Goal: Task Accomplishment & Management: Use online tool/utility

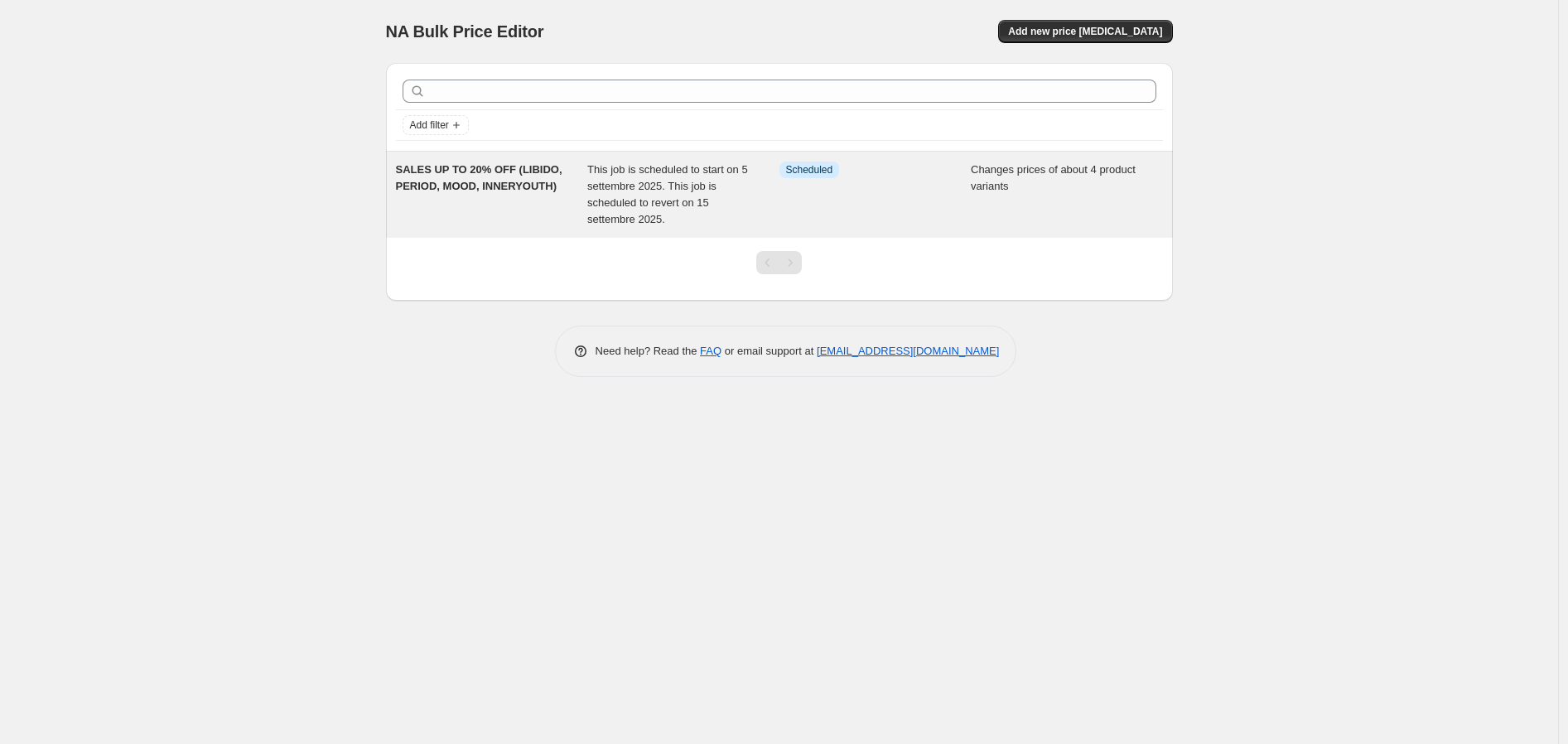
click at [425, 180] on span "SALES UP TO 20% OFF (LIBIDO, PERIOD, MOOD, INNERYOUTH)" at bounding box center [479, 178] width 167 height 29
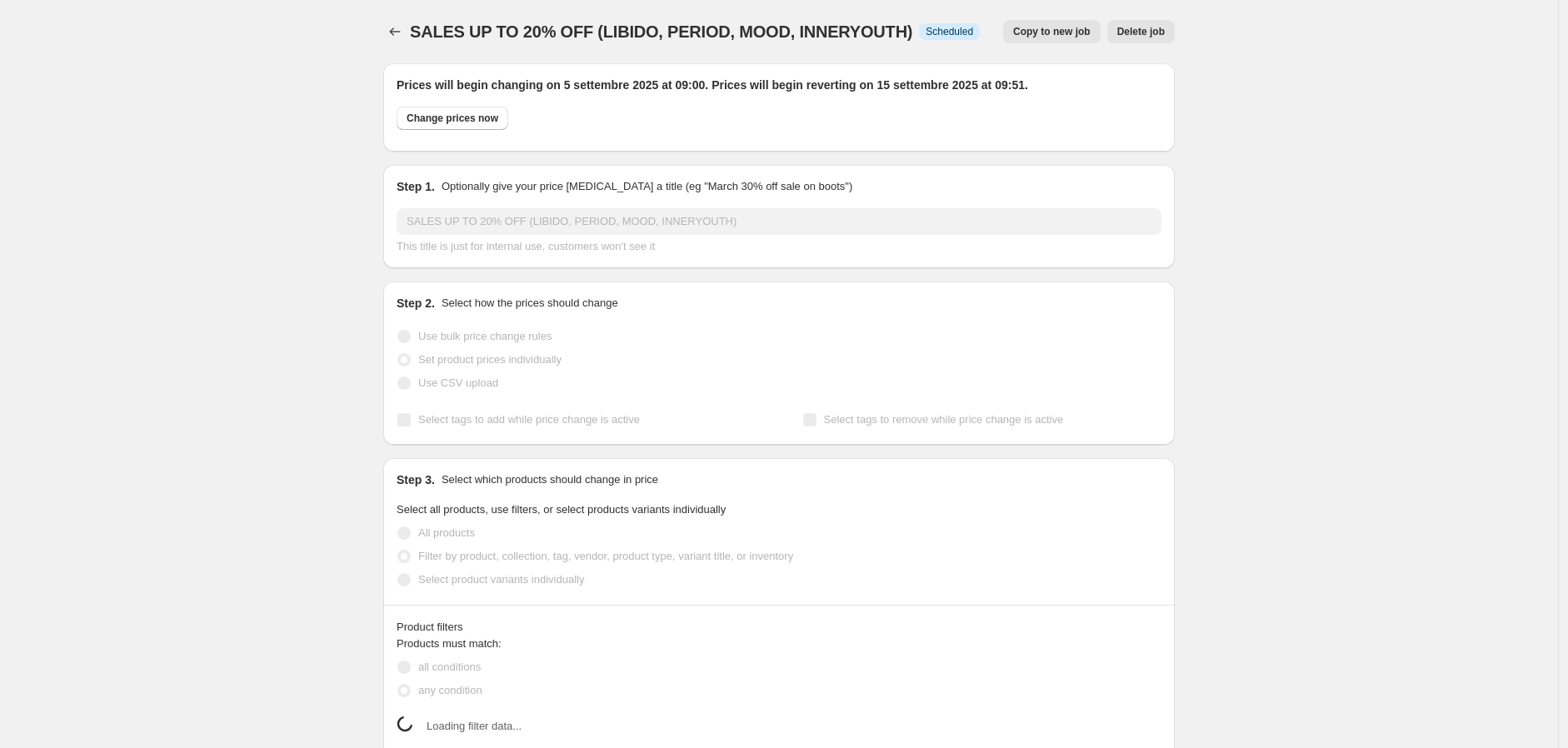
select select "product"
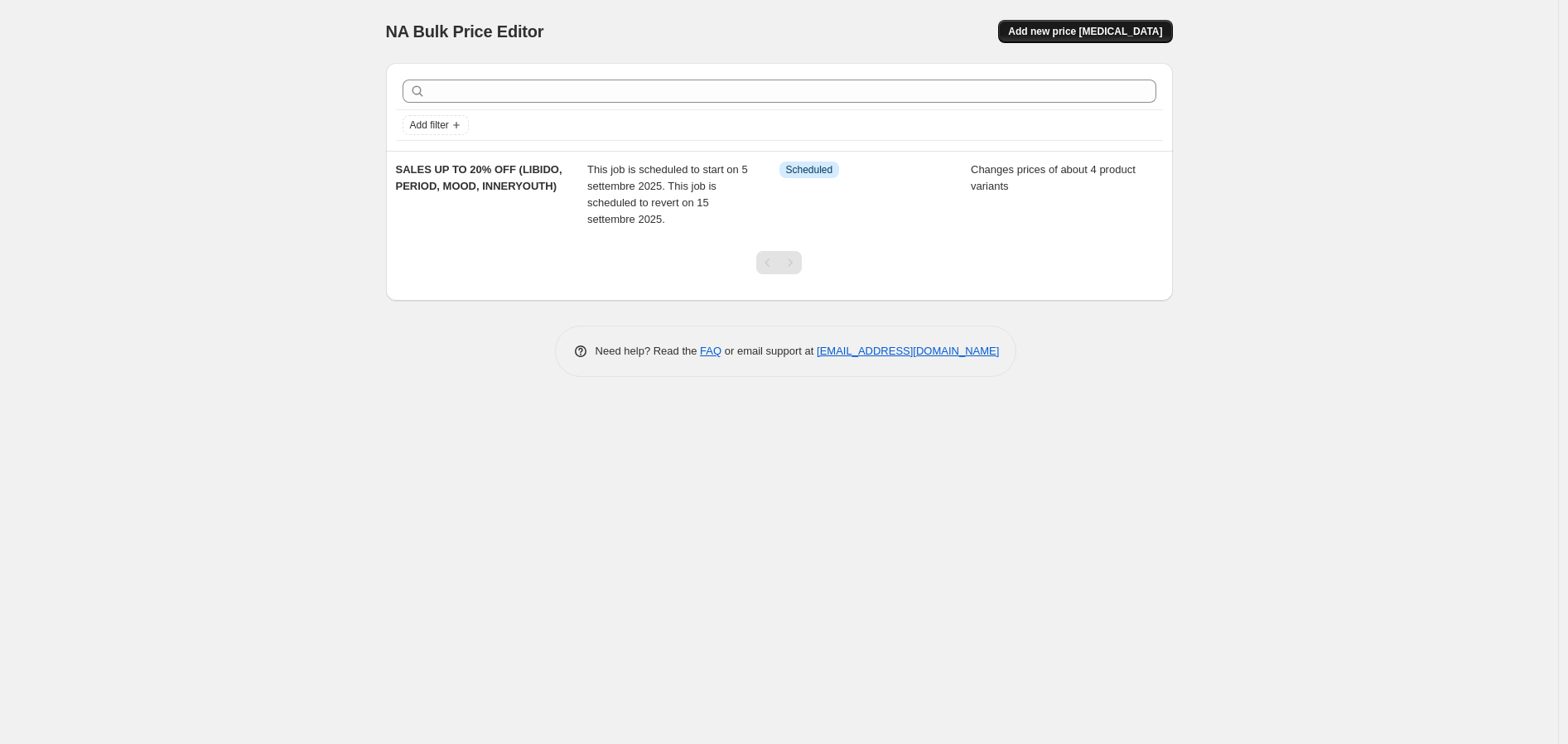
click at [1061, 29] on span "Add new price [MEDICAL_DATA]" at bounding box center [1085, 31] width 154 height 14
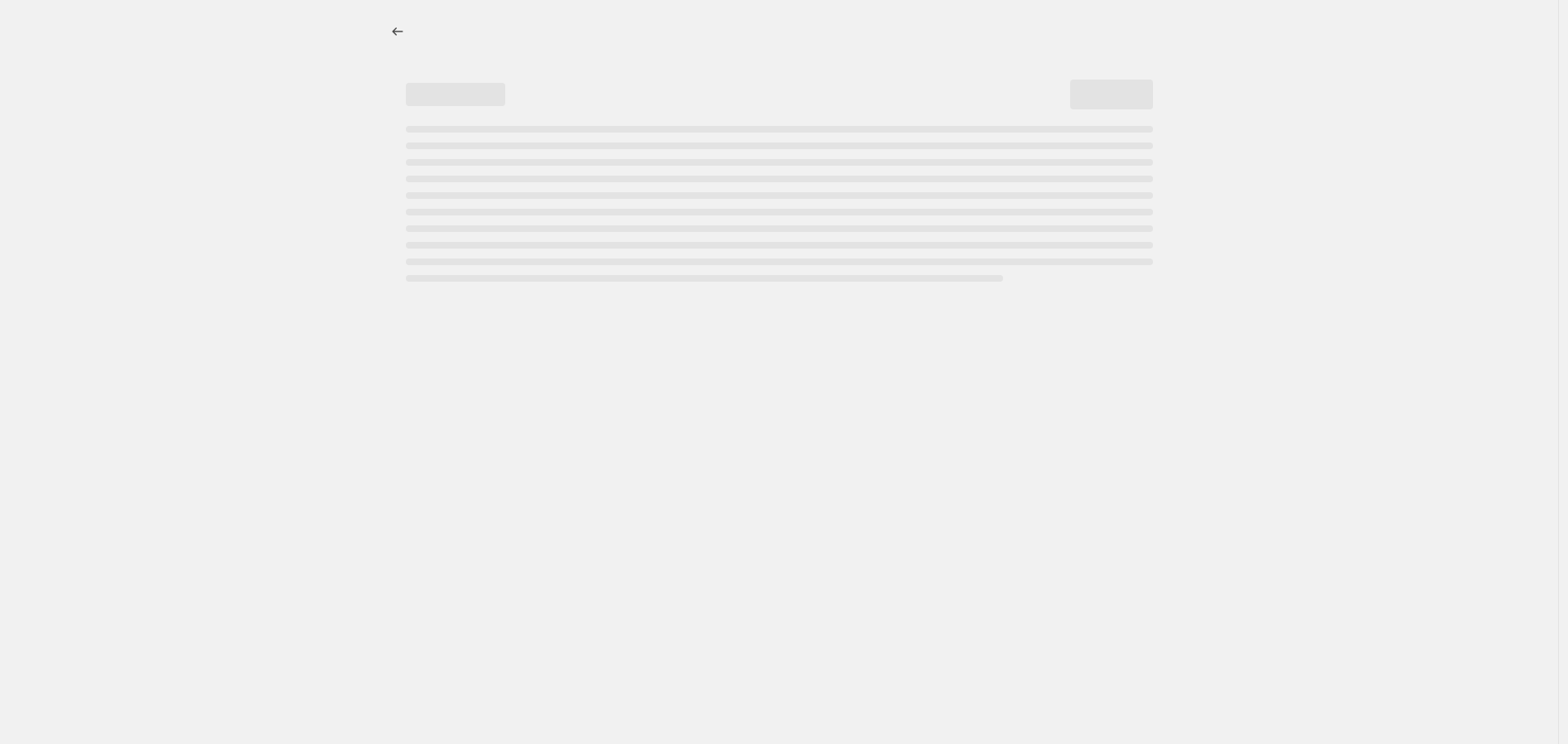
select select "percentage"
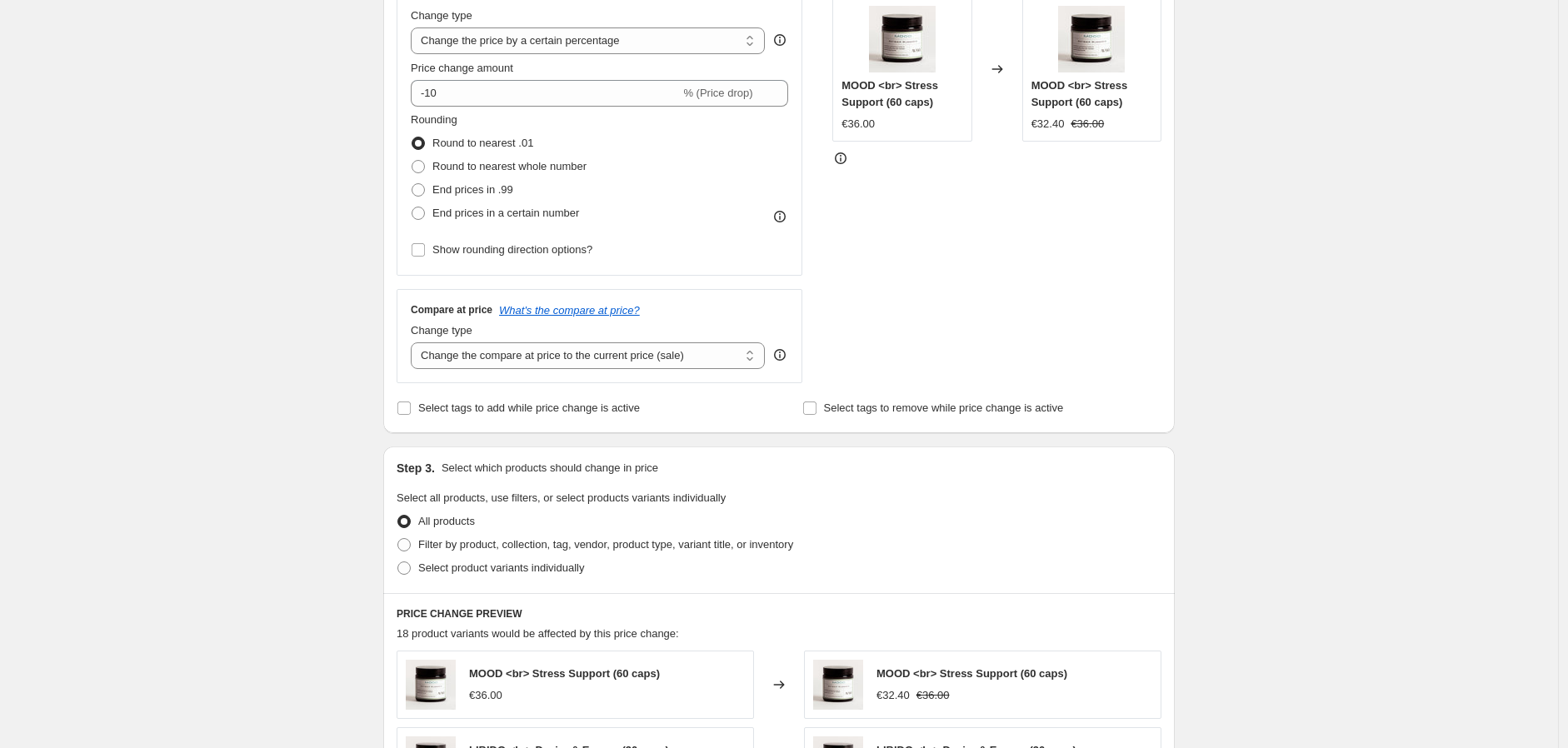
scroll to position [277, 0]
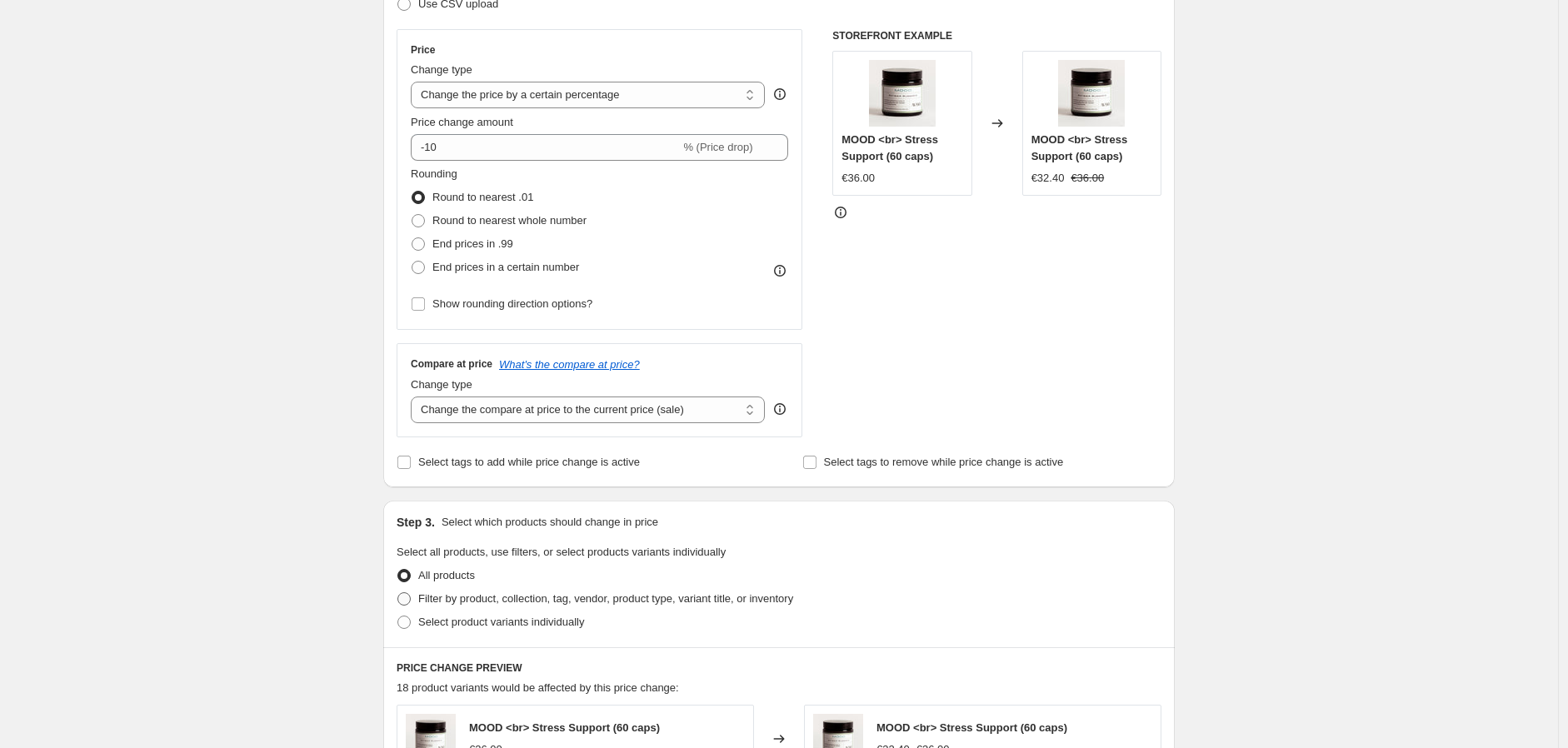
click at [500, 599] on span "Filter by product, collection, tag, vendor, product type, variant title, or inv…" at bounding box center [606, 598] width 375 height 13
click at [398, 593] on input "Filter by product, collection, tag, vendor, product type, variant title, or inv…" at bounding box center [397, 592] width 1 height 1
radio input "true"
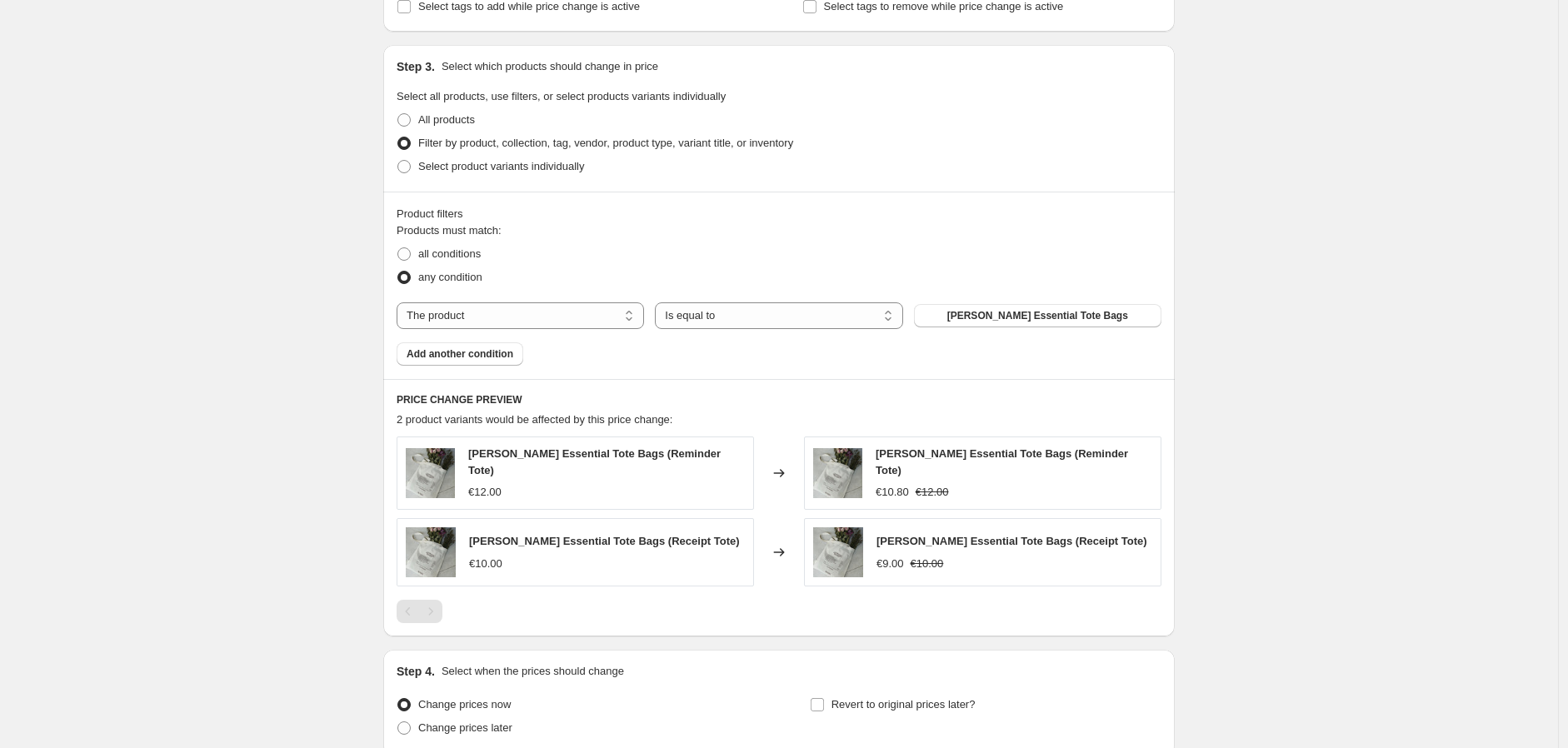
scroll to position [740, 0]
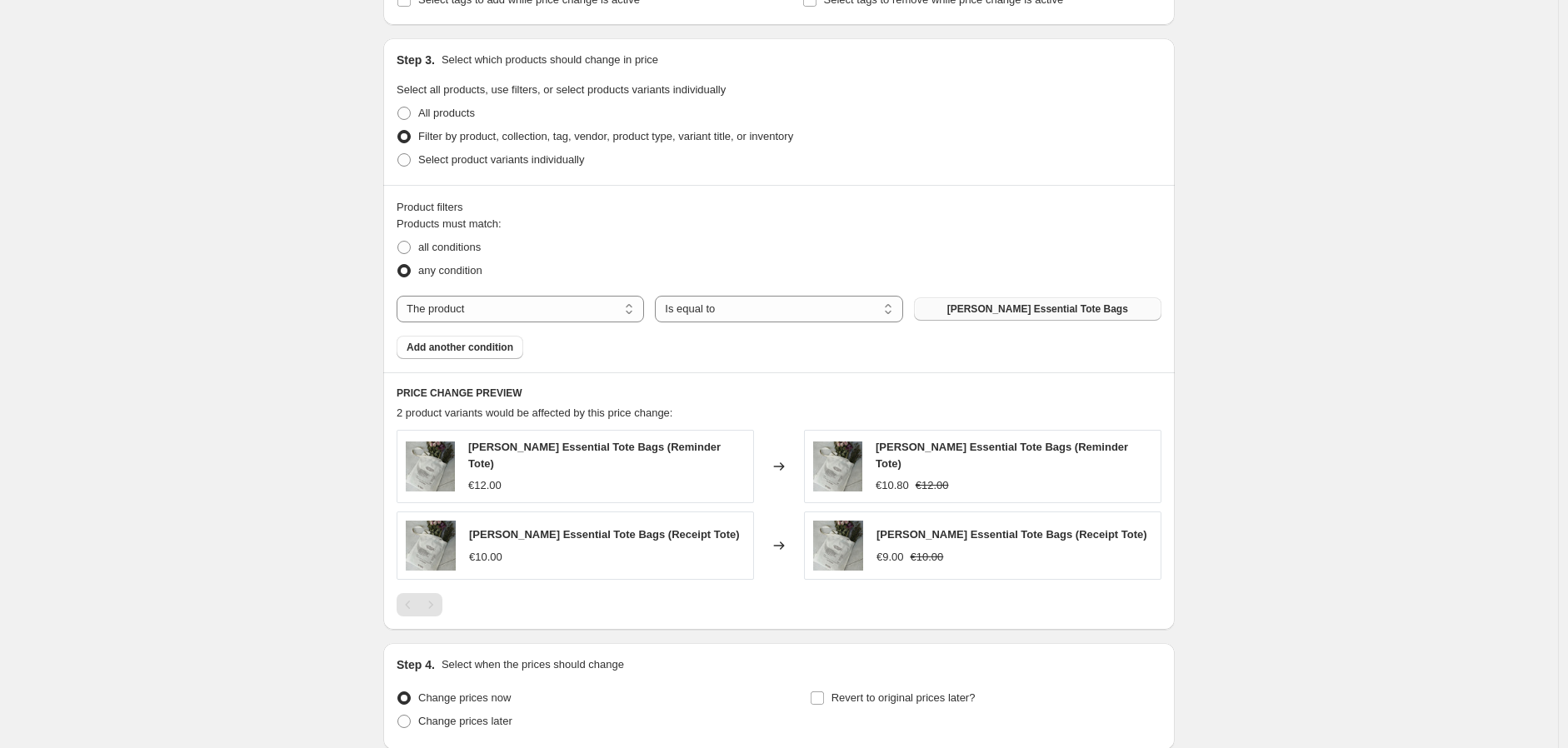
click at [997, 311] on span "AVÀSH Essential Tote Bags" at bounding box center [1037, 309] width 180 height 14
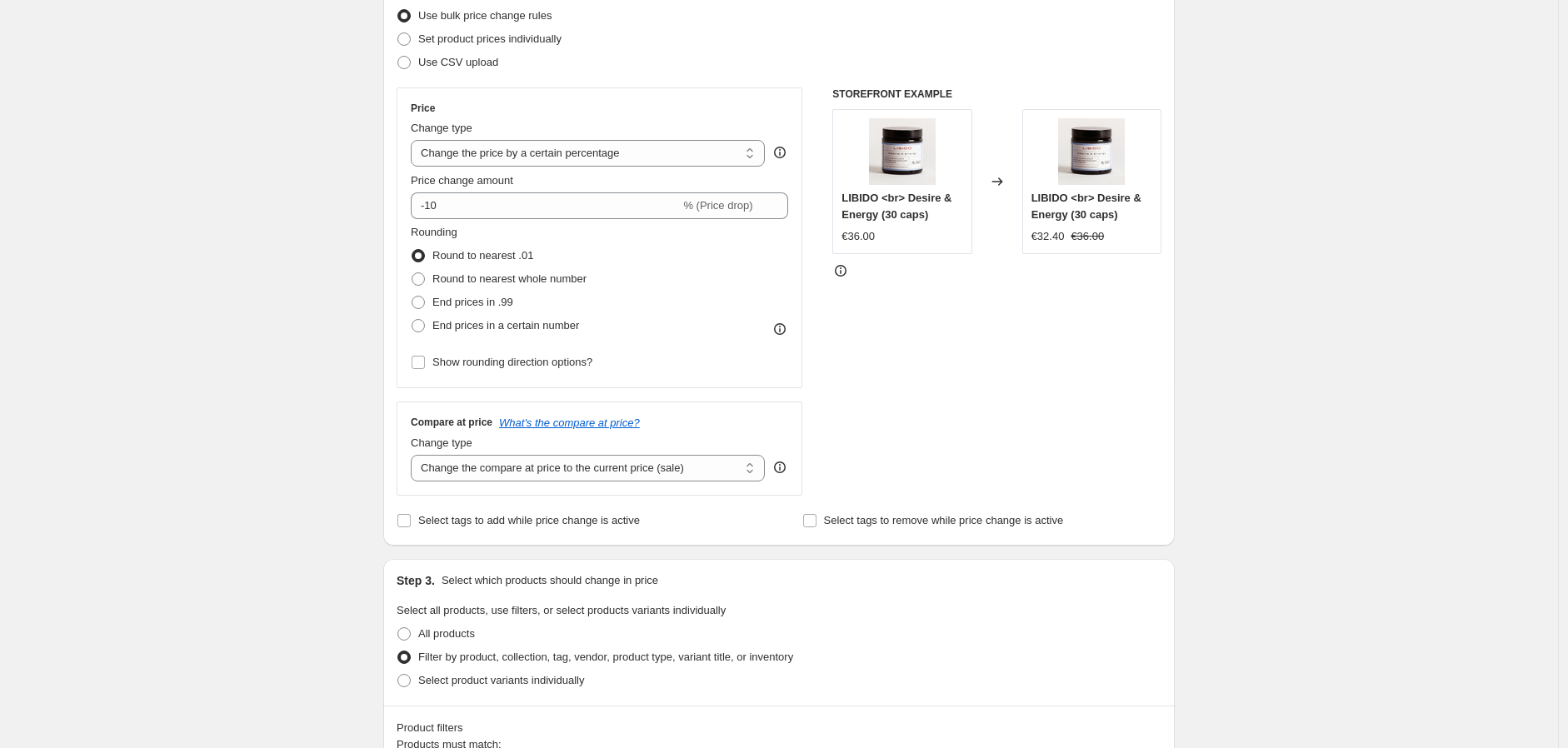
scroll to position [92, 0]
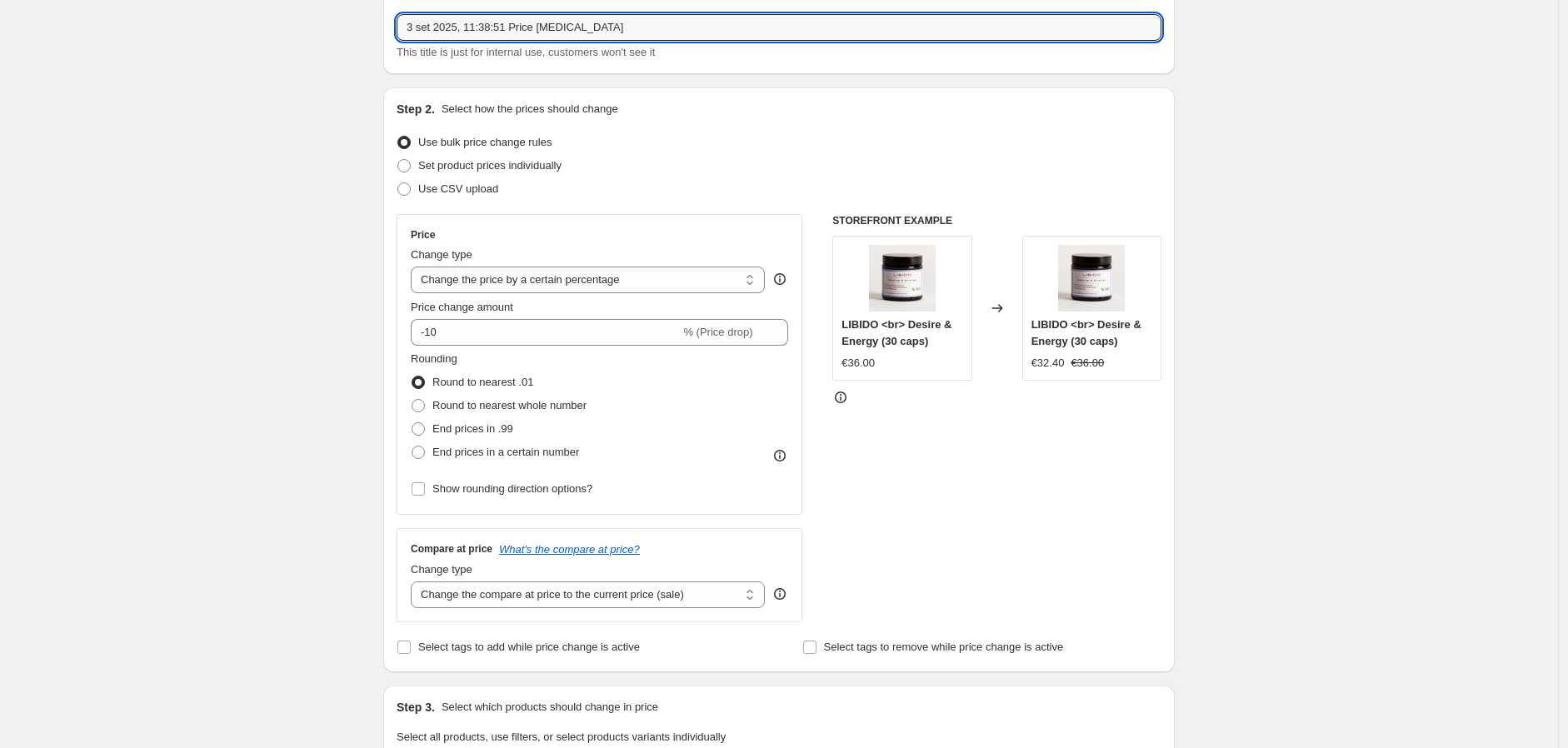
drag, startPoint x: 630, startPoint y: 26, endPoint x: 221, endPoint y: 17, distance: 409.1
click at [256, 20] on div "Create new price change job. This page is ready Create new price change job Dra…" at bounding box center [778, 680] width 1558 height 1546
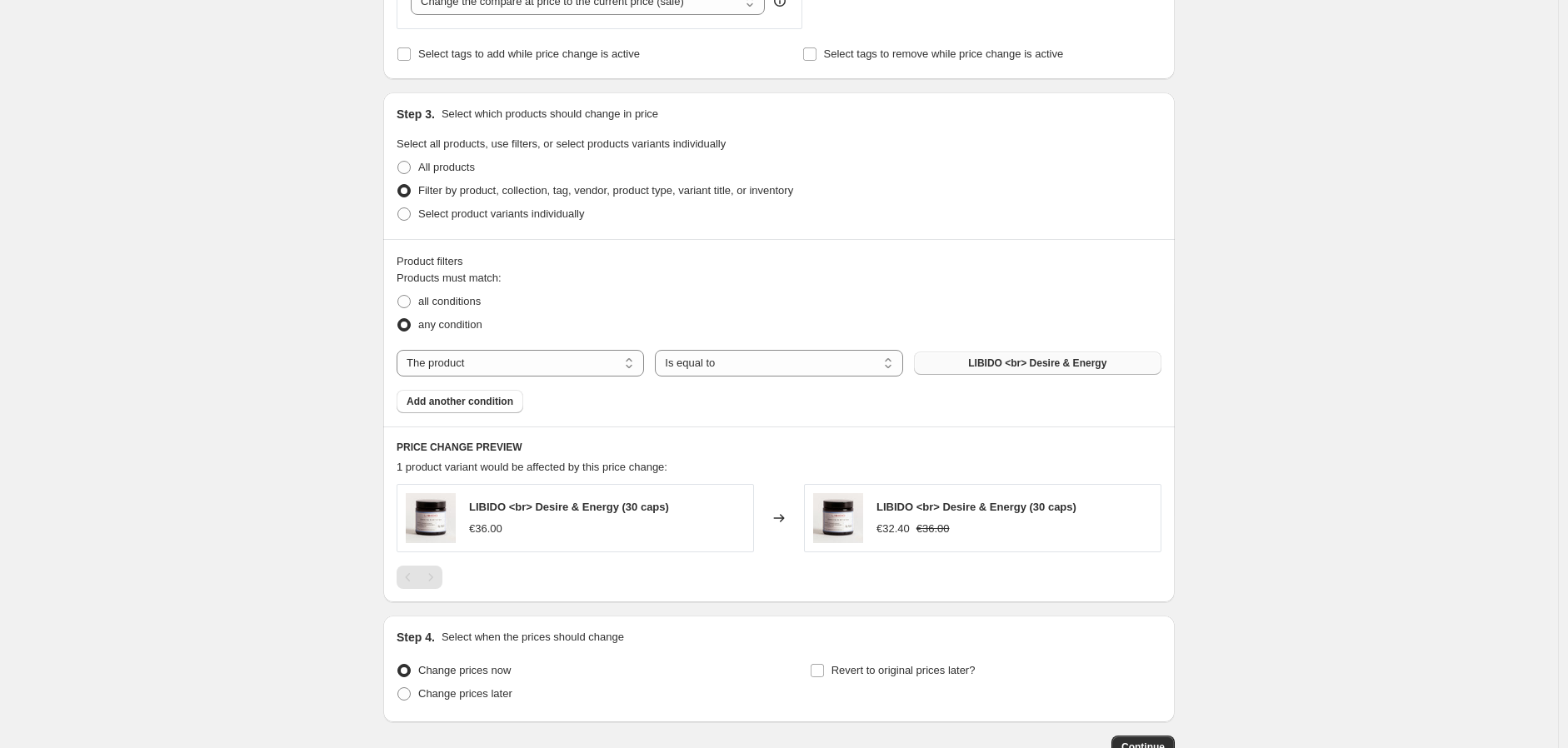
scroll to position [798, 0]
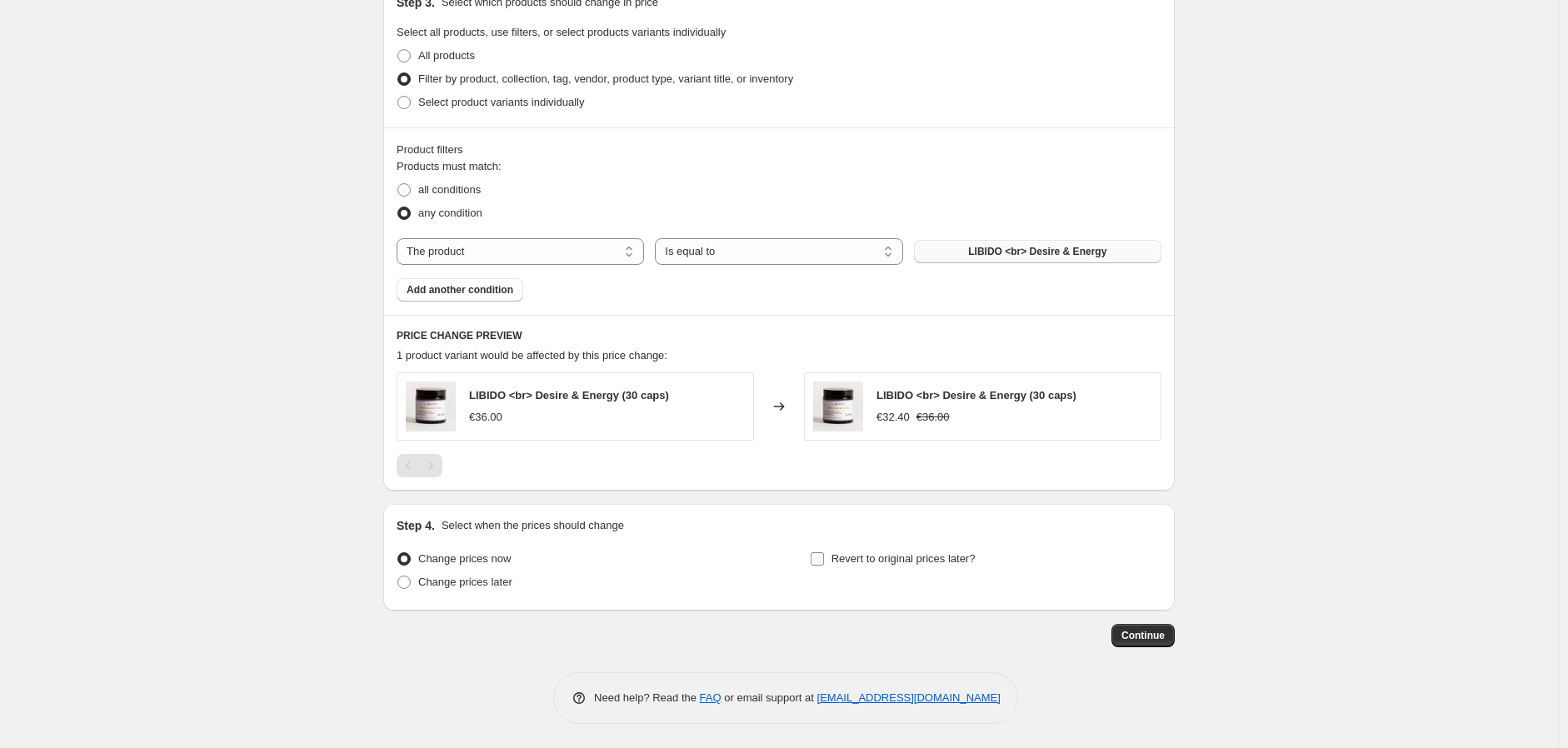
type input "LIBIDO PROVA"
click at [831, 557] on label "Revert to original prices later?" at bounding box center [892, 559] width 166 height 23
click at [824, 557] on input "Revert to original prices later?" at bounding box center [817, 560] width 14 height 14
checkbox input "true"
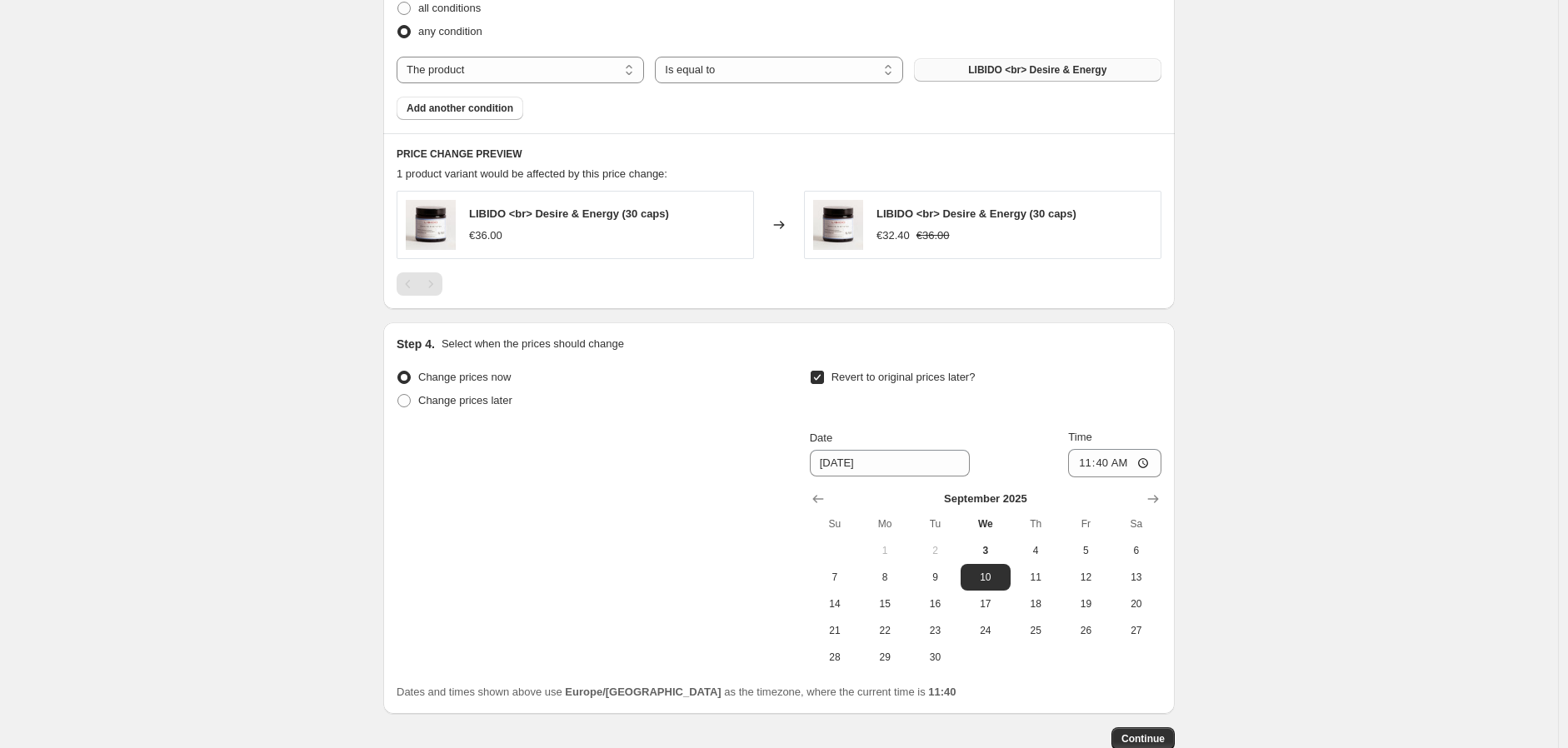
scroll to position [983, 0]
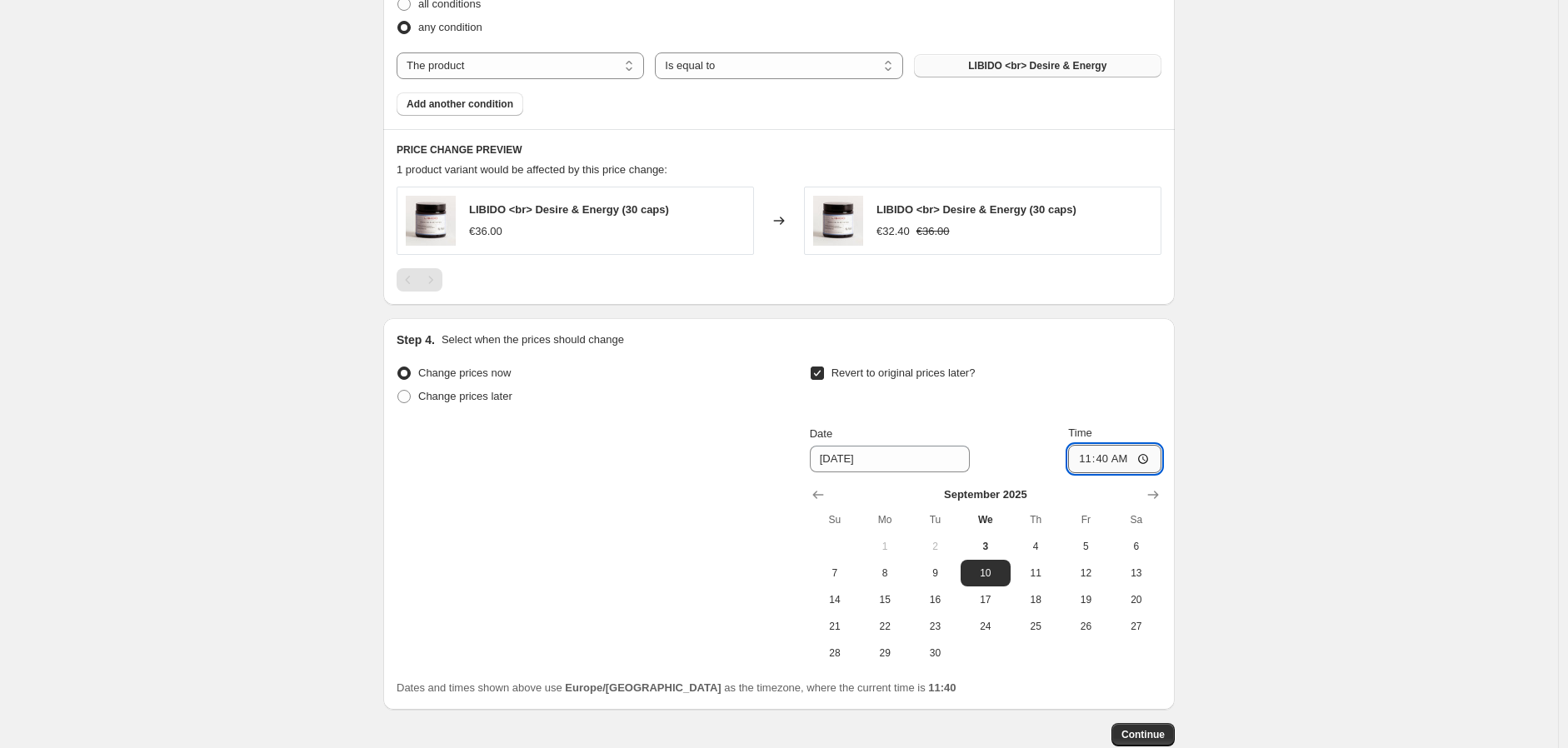
click at [1123, 460] on input "11:40" at bounding box center [1114, 459] width 93 height 28
click at [993, 545] on span "3" at bounding box center [985, 547] width 37 height 14
type input "9/3/2025"
click at [1104, 455] on input "11:40" at bounding box center [1114, 459] width 93 height 28
click at [1127, 459] on input "11:40" at bounding box center [1114, 459] width 93 height 28
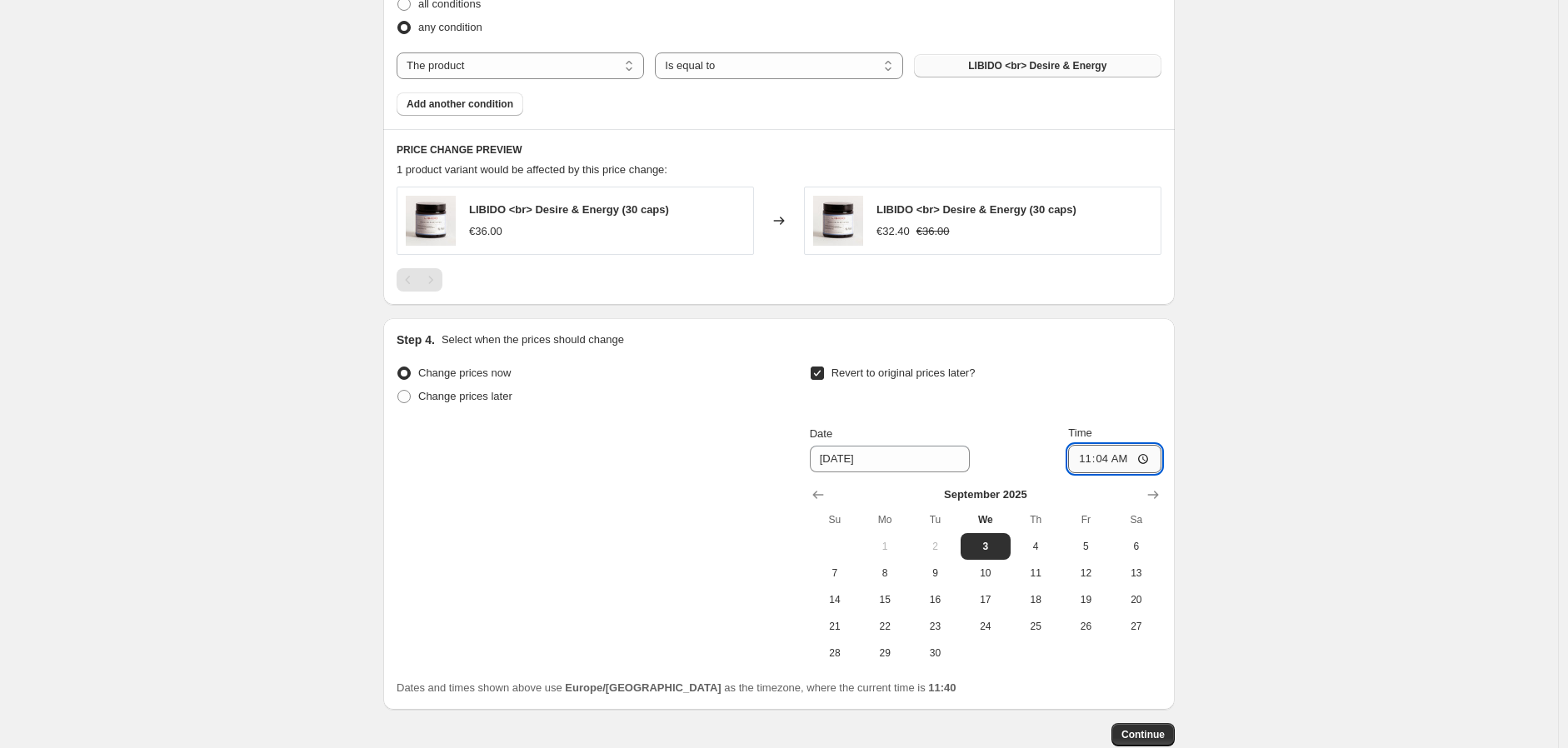
type input "11:43"
click at [682, 597] on div "Change prices now Change prices later Revert to original prices later? Date 9/3…" at bounding box center [779, 514] width 765 height 305
click at [1150, 739] on span "Continue" at bounding box center [1143, 735] width 44 height 14
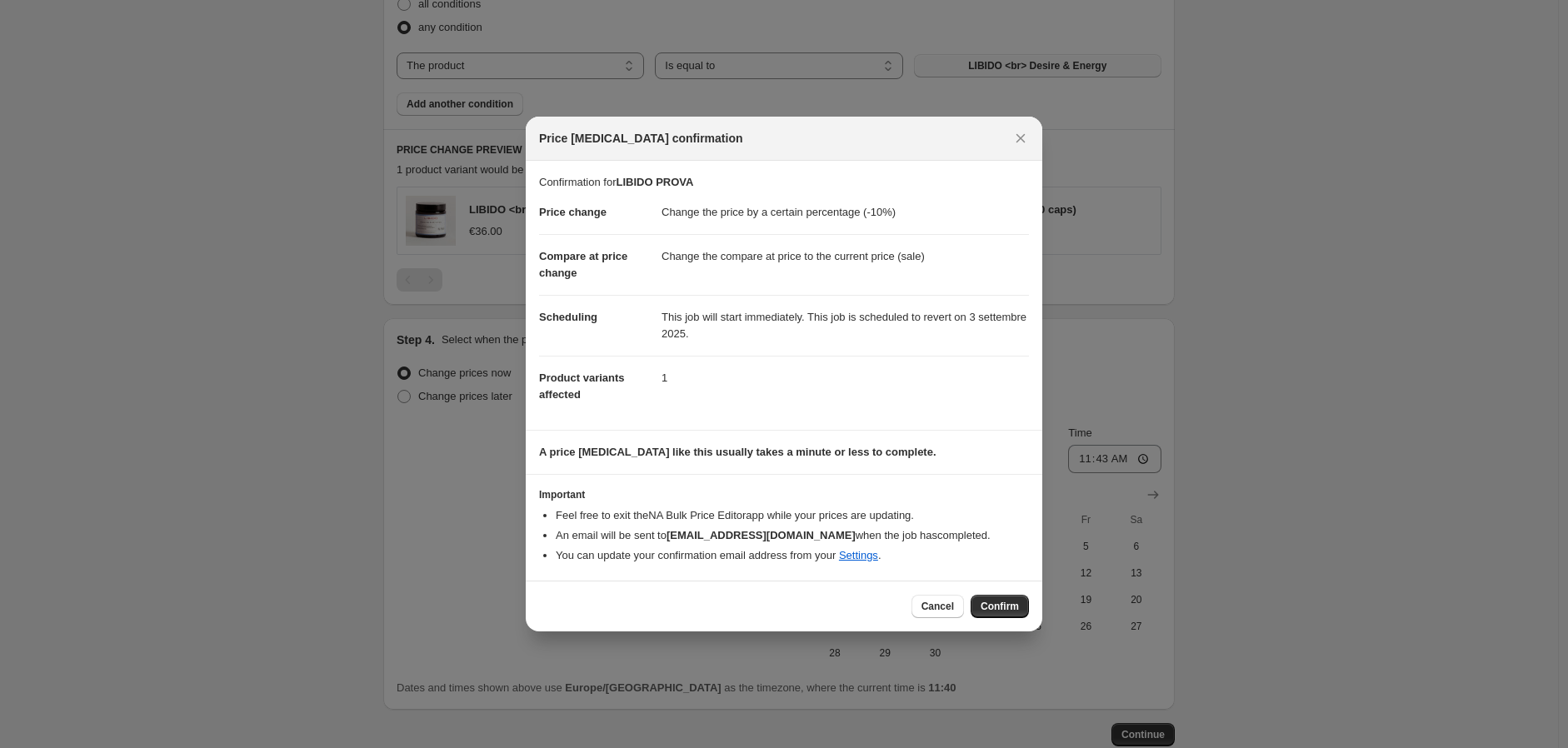
drag, startPoint x: 997, startPoint y: 607, endPoint x: 942, endPoint y: 579, distance: 61.7
click at [997, 607] on span "Confirm" at bounding box center [999, 607] width 38 height 14
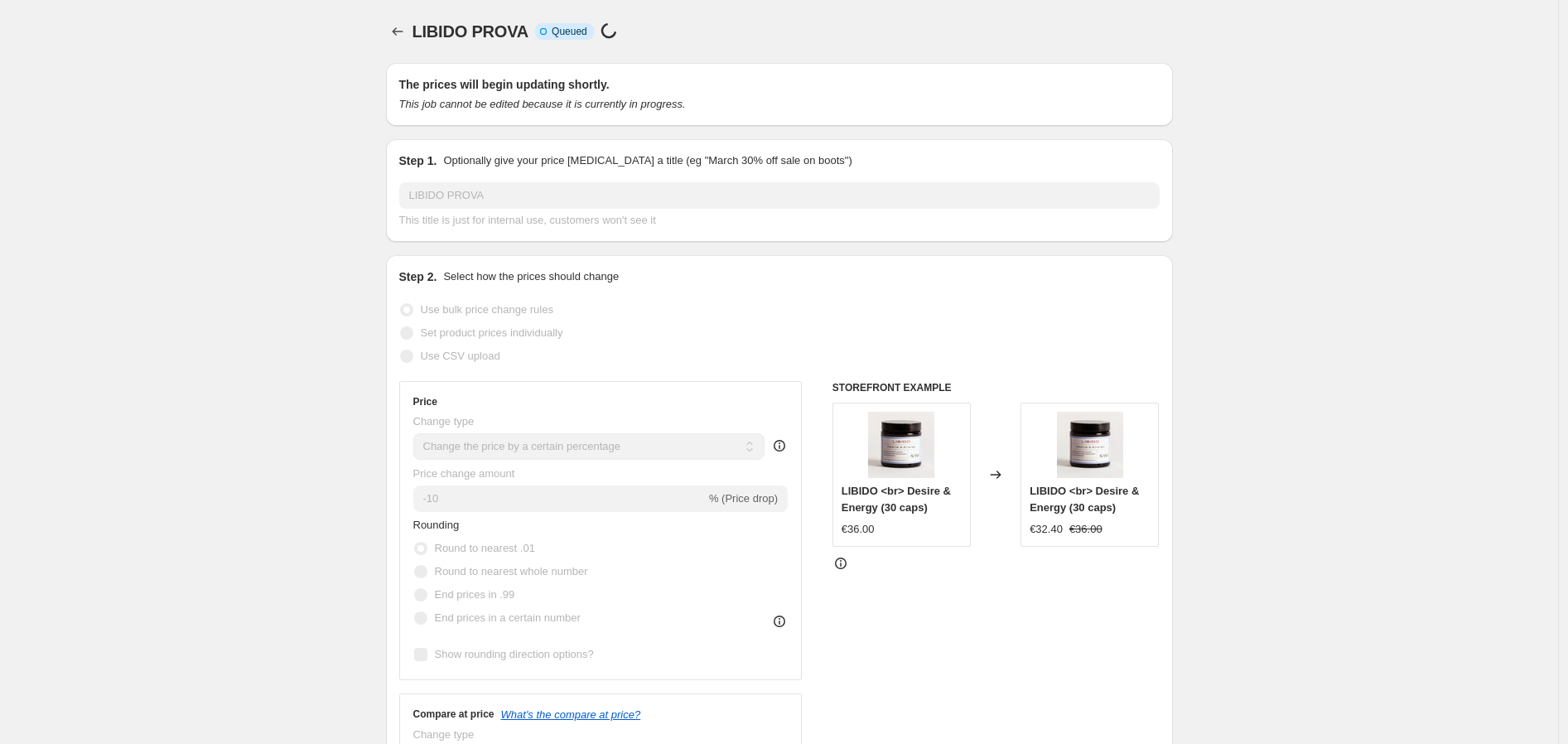
select select "percentage"
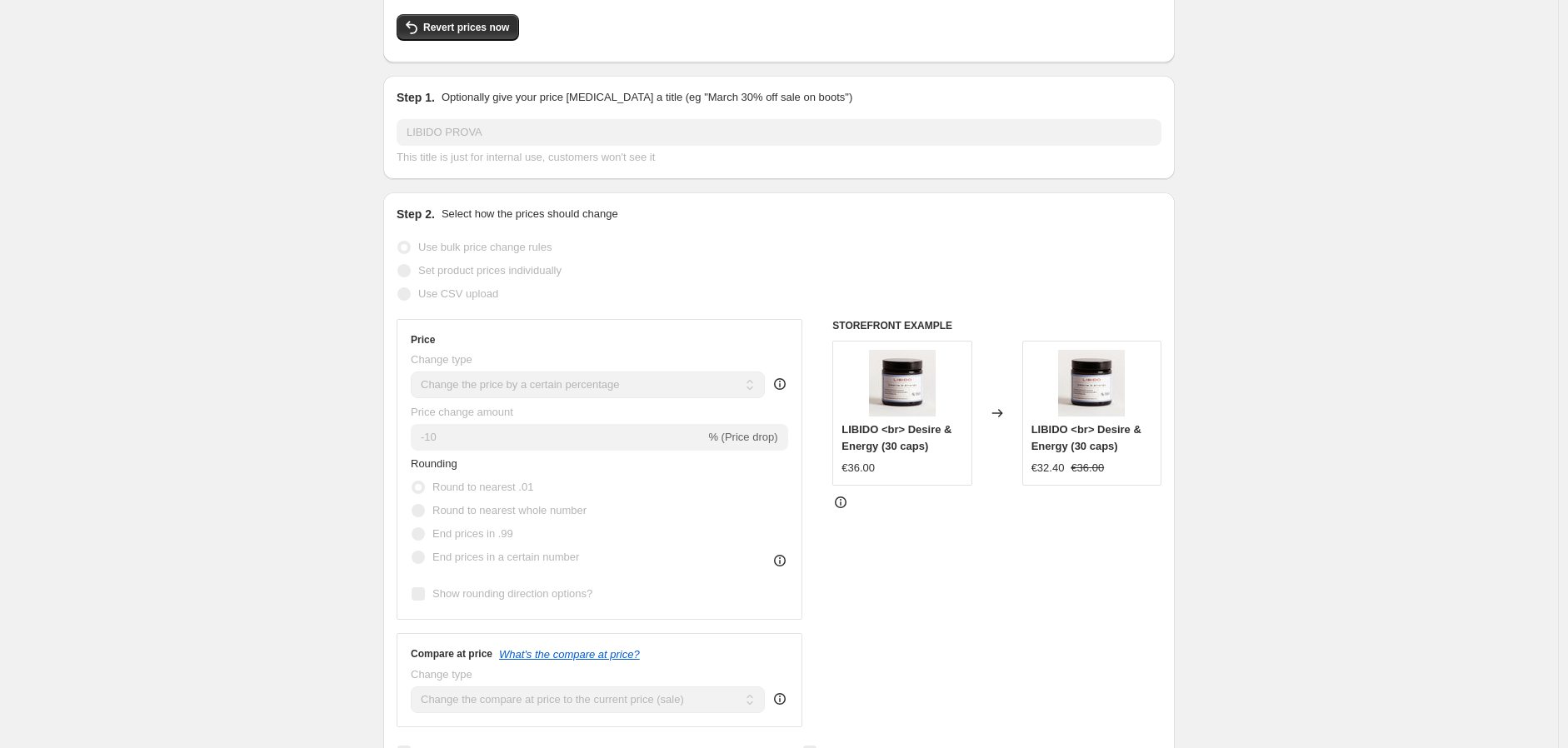
scroll to position [17, 0]
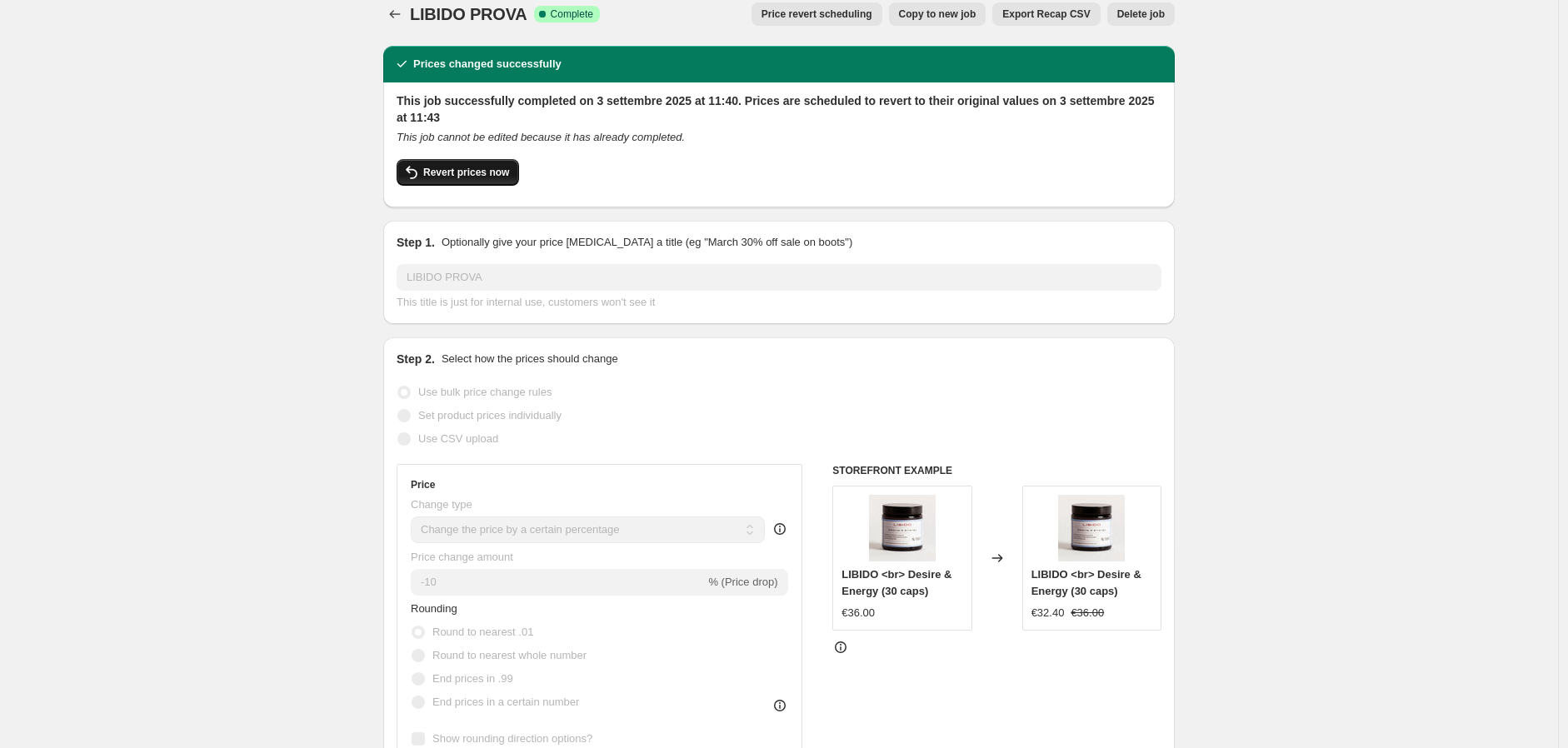
click at [484, 178] on span "Revert prices now" at bounding box center [466, 173] width 86 height 14
checkbox input "false"
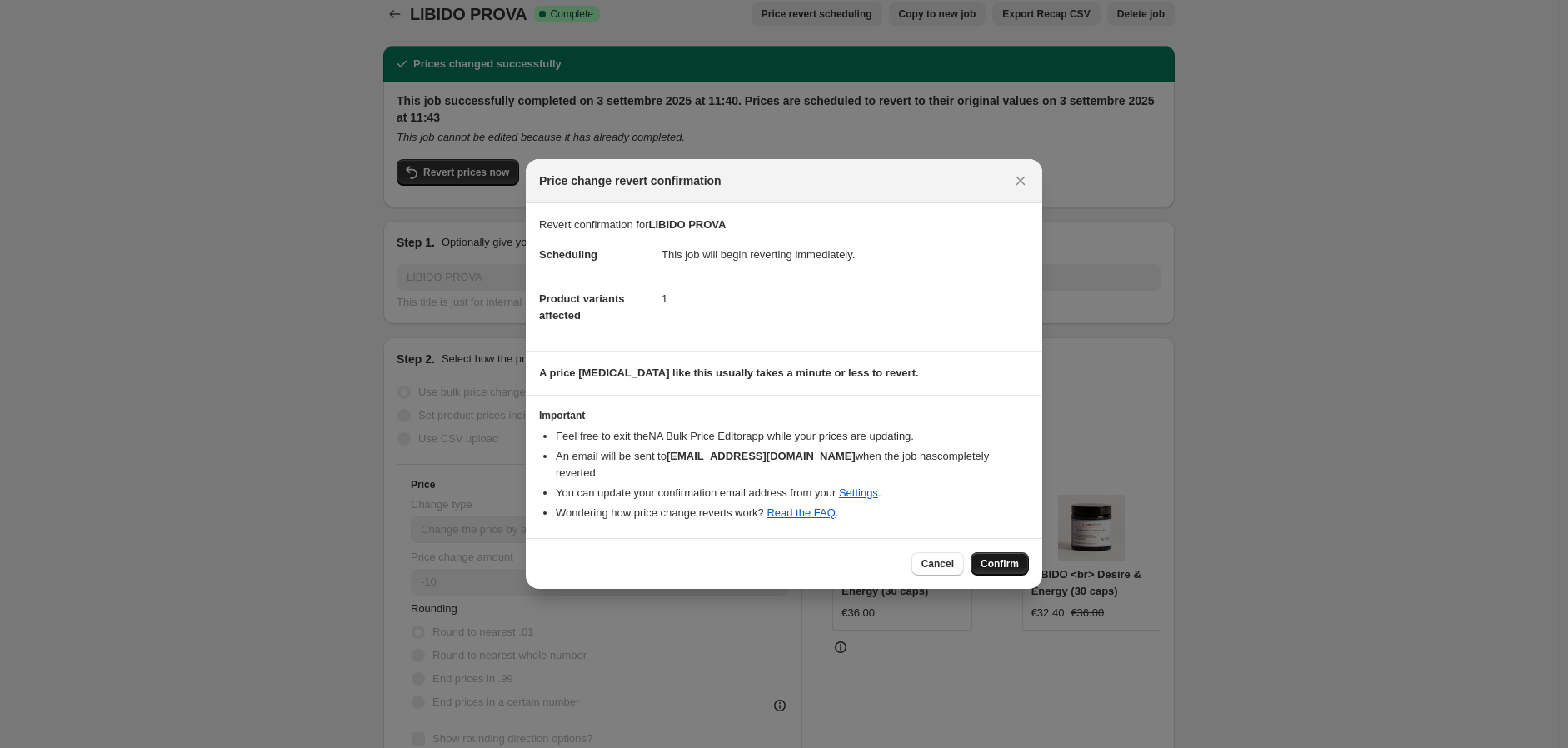
click at [992, 557] on span "Confirm" at bounding box center [999, 564] width 38 height 14
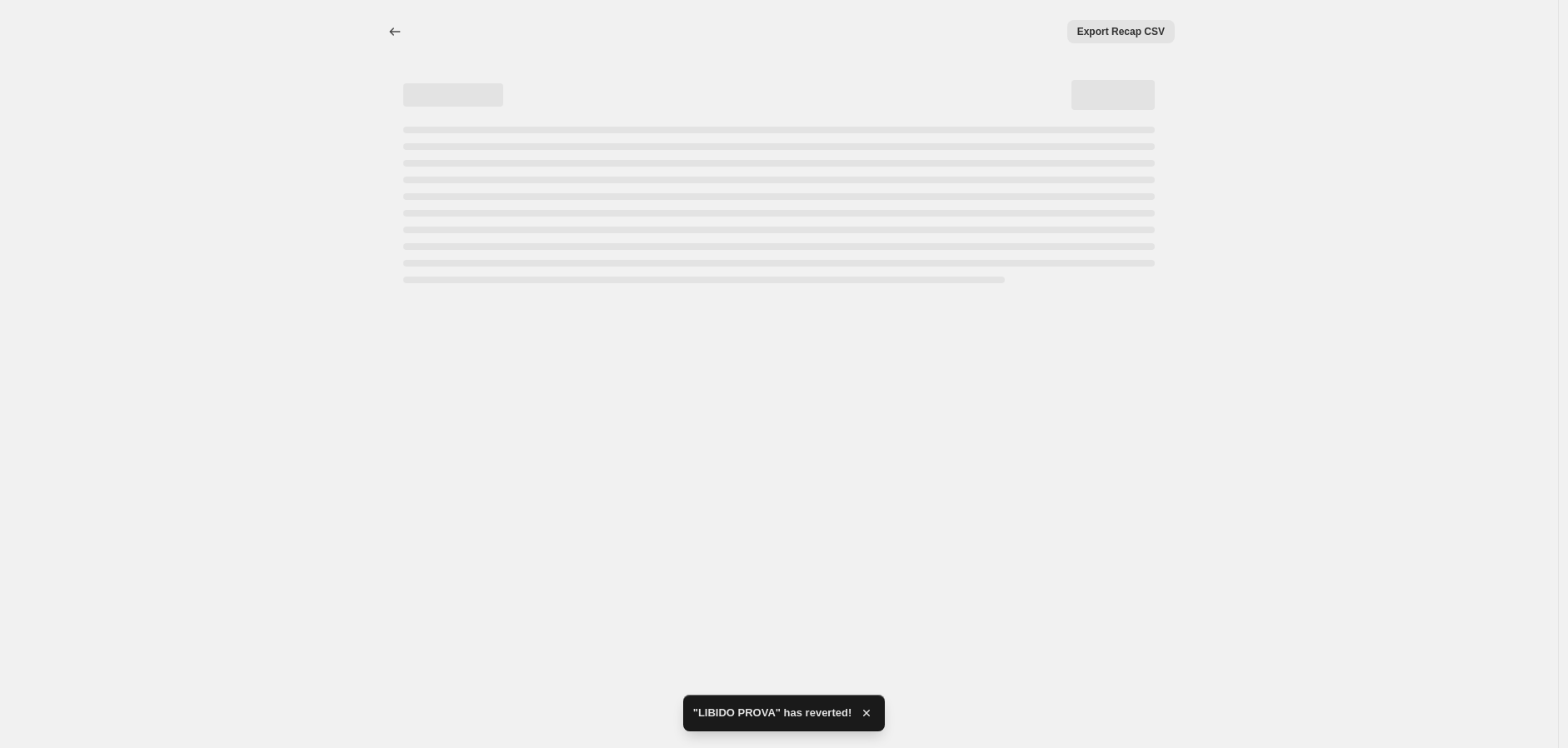
select select "percentage"
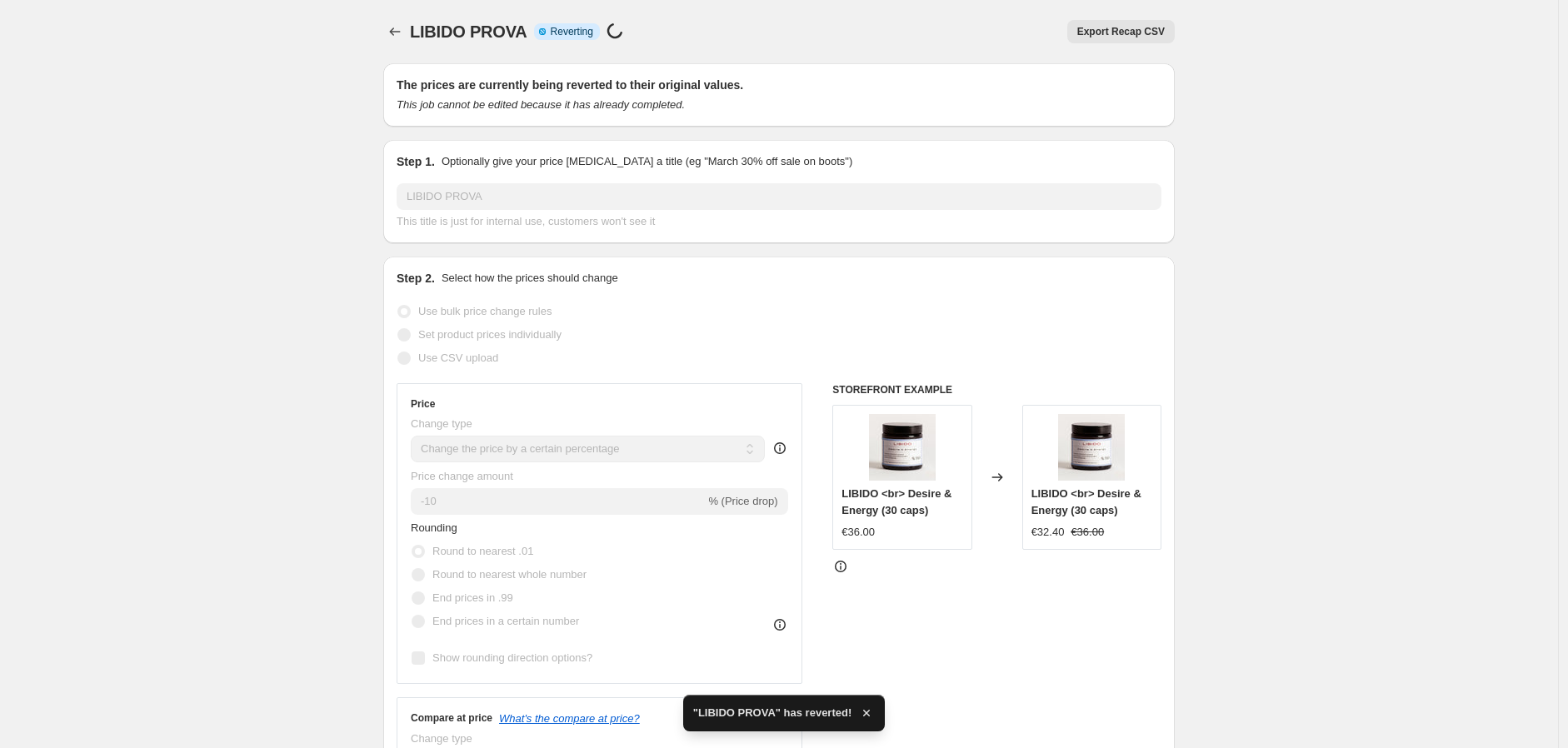
checkbox input "true"
